Goal: Transaction & Acquisition: Purchase product/service

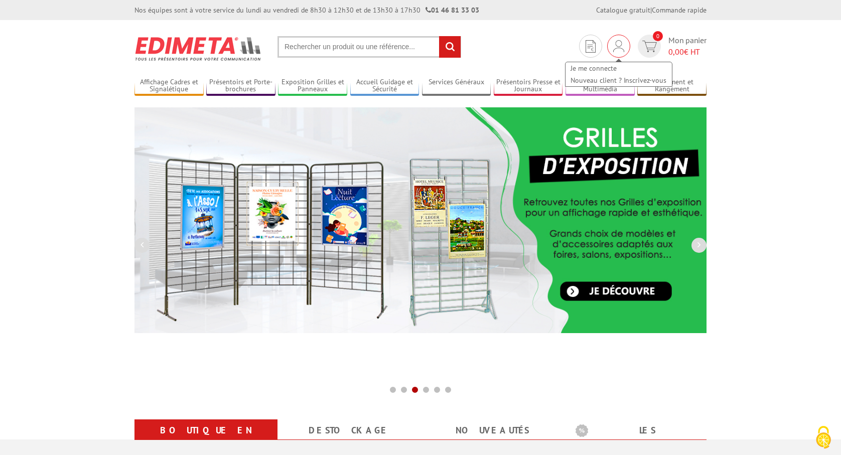
click at [618, 49] on img at bounding box center [618, 46] width 11 height 12
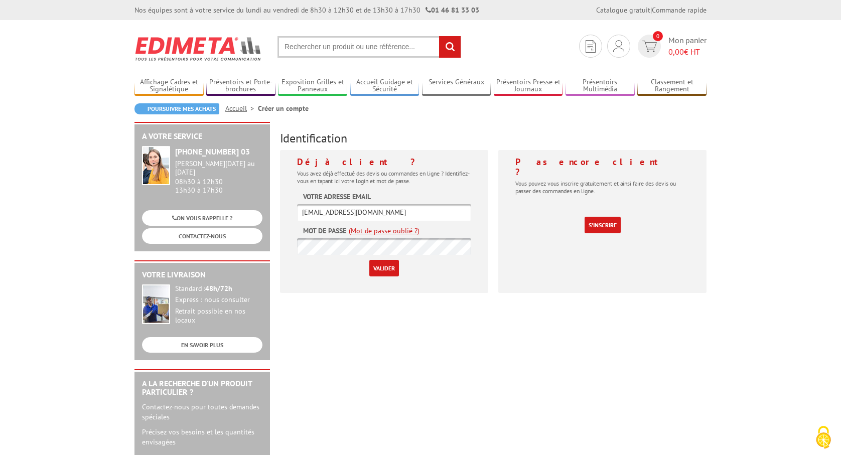
click at [385, 268] on input "Valider" at bounding box center [384, 268] width 30 height 17
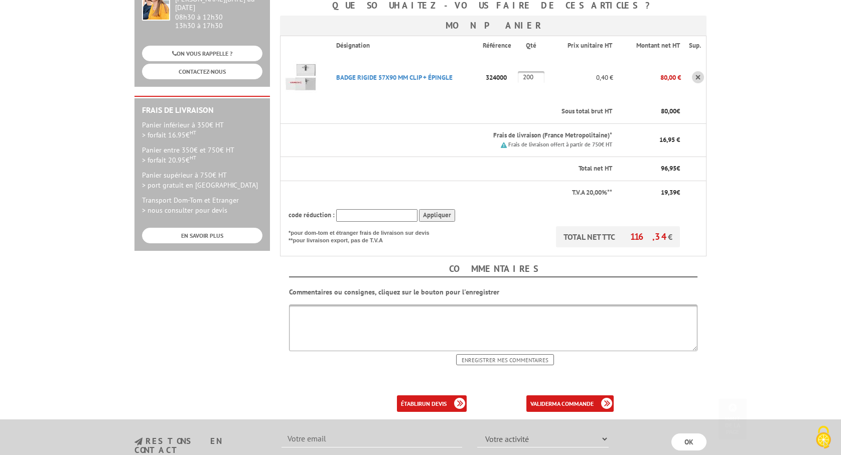
scroll to position [209, 0]
click at [565, 399] on b "ma commande" at bounding box center [573, 403] width 42 height 8
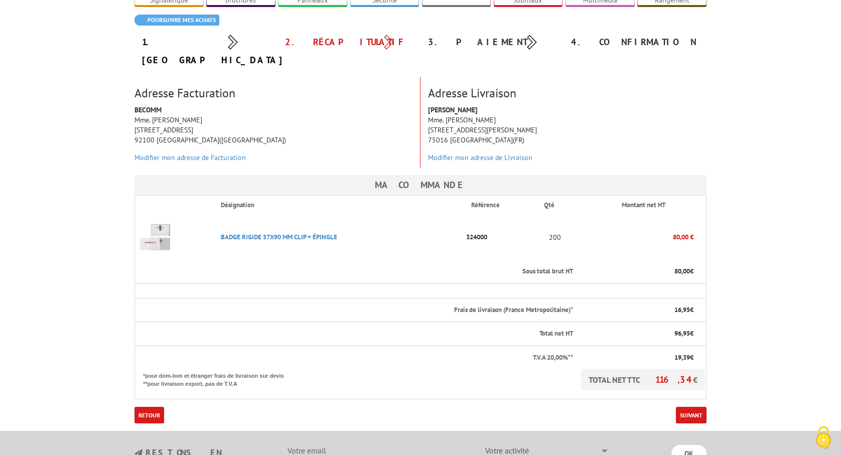
scroll to position [104, 0]
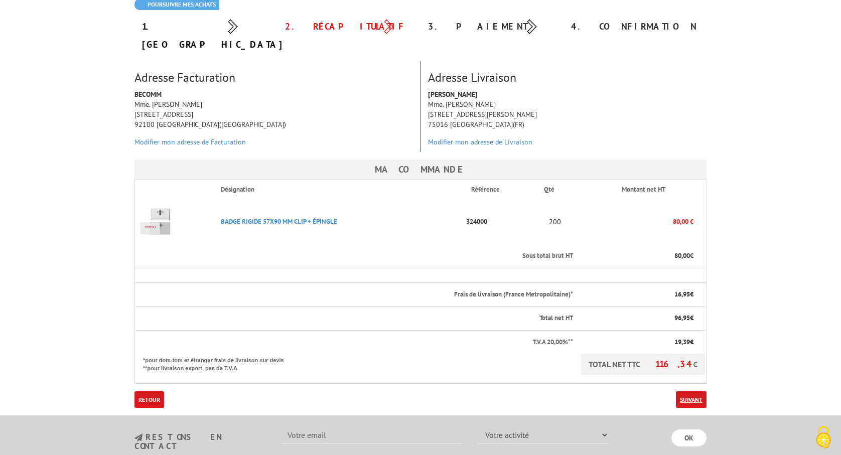
click at [686, 391] on link "Suivant" at bounding box center [691, 399] width 31 height 17
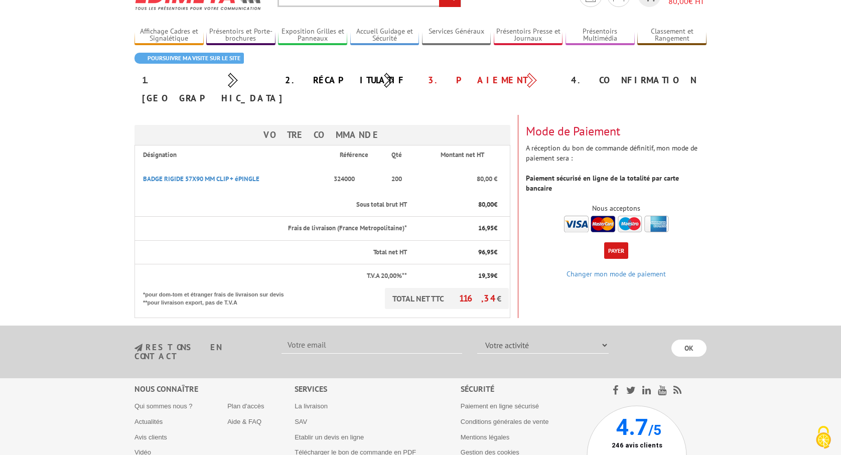
scroll to position [52, 0]
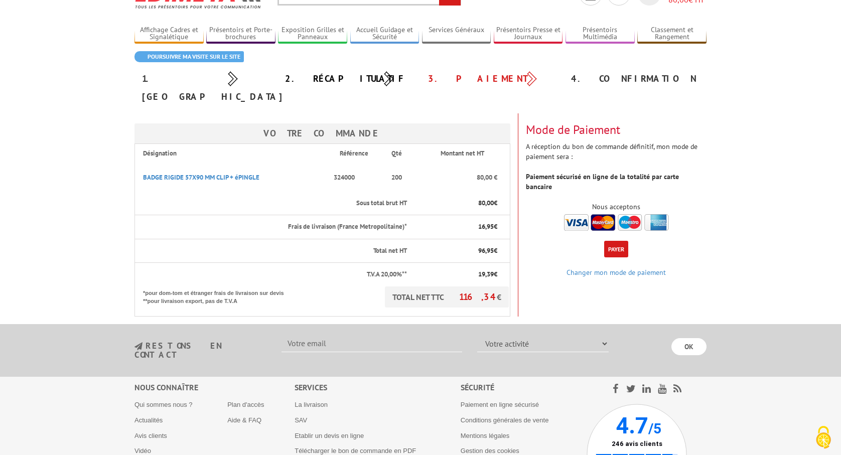
click at [615, 241] on button "Payer" at bounding box center [616, 249] width 24 height 17
